Goal: Complete application form: Complete application form

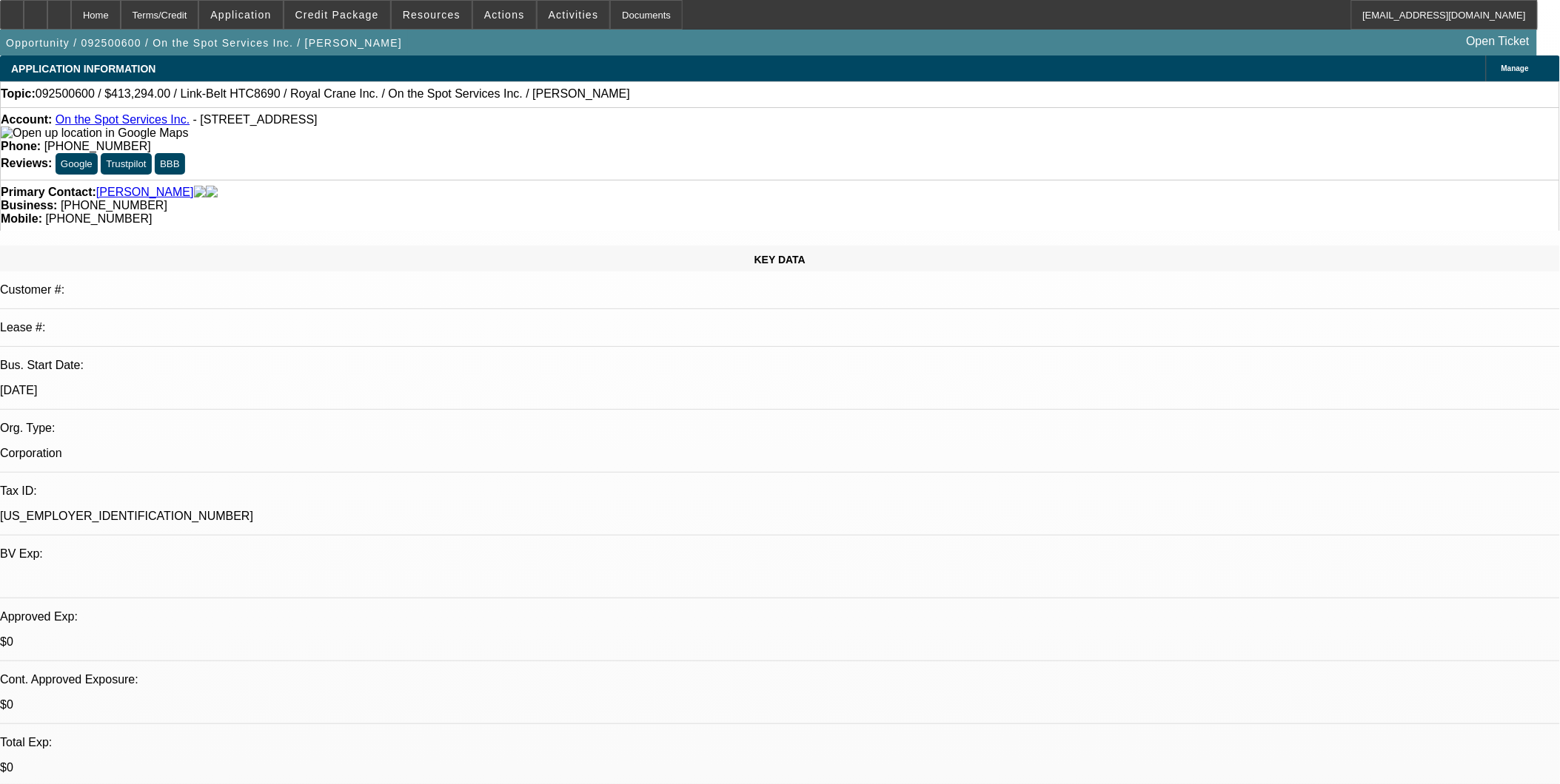
select select "0"
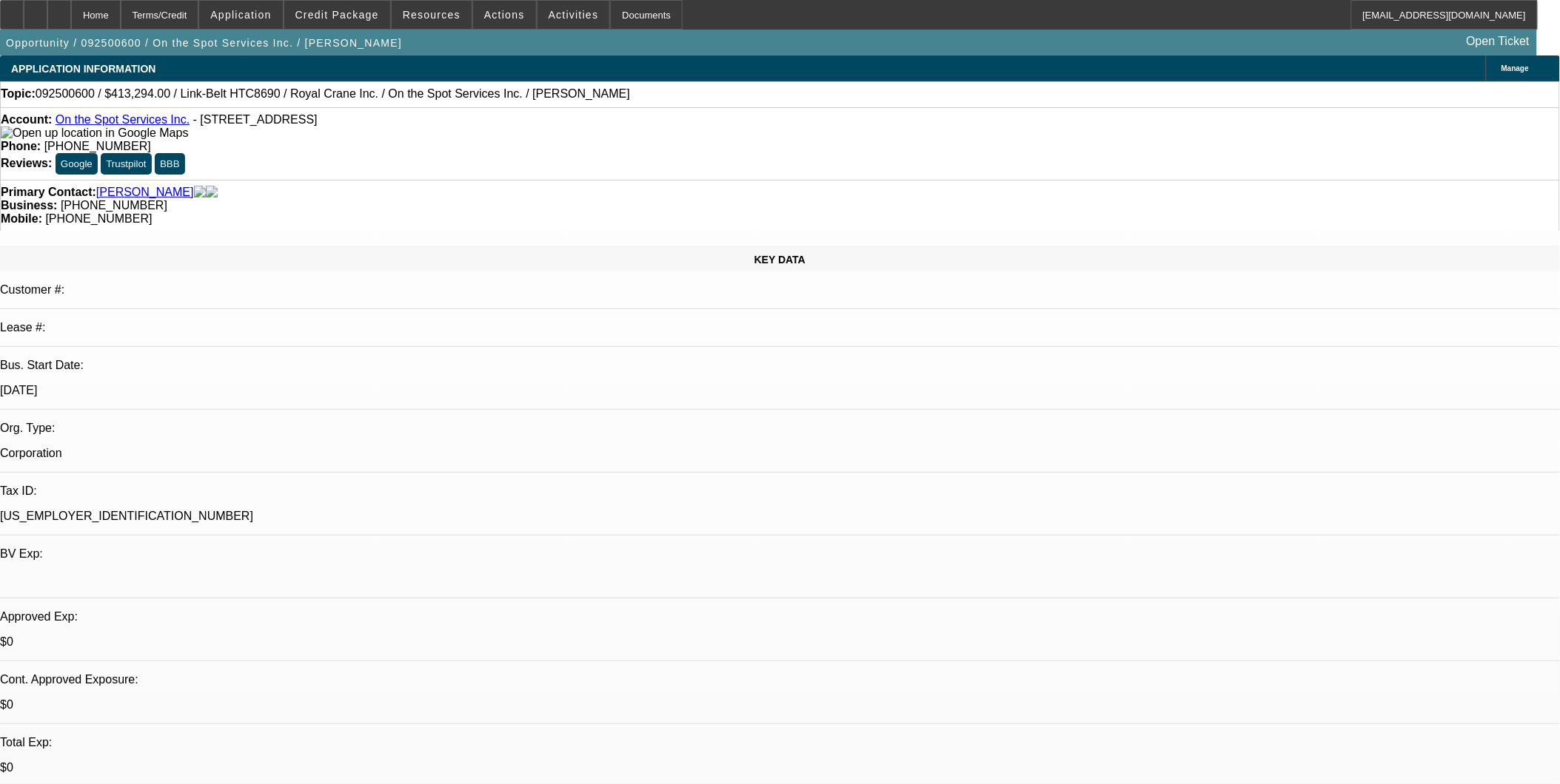
select select "0"
select select "1"
select select "6"
select select "1"
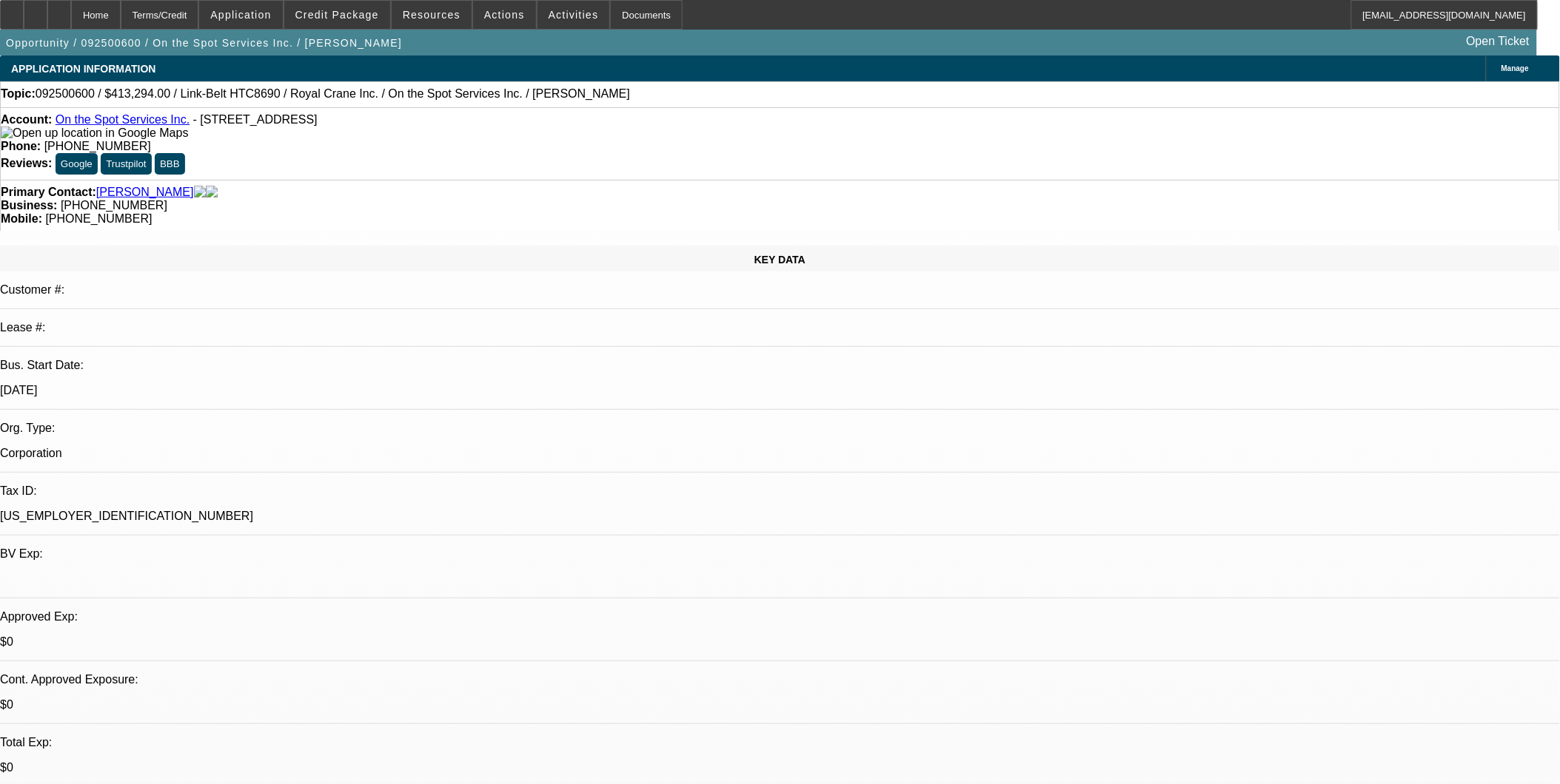
select select "1"
select select "6"
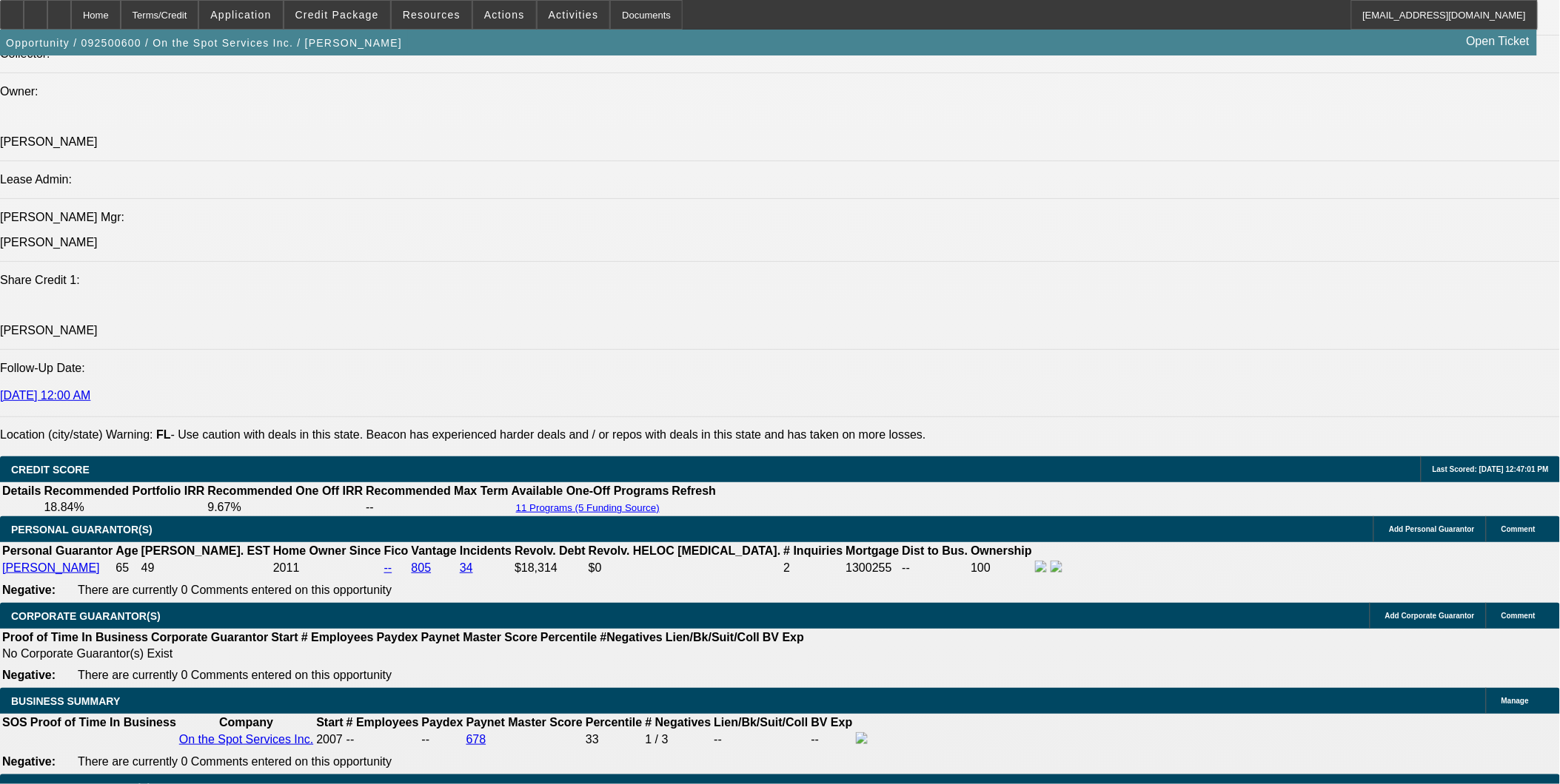
scroll to position [1890, 0]
